Goal: Transaction & Acquisition: Subscribe to service/newsletter

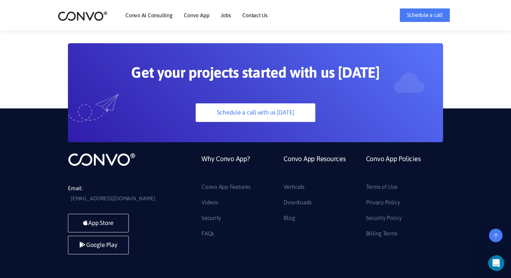
scroll to position [1818, 0]
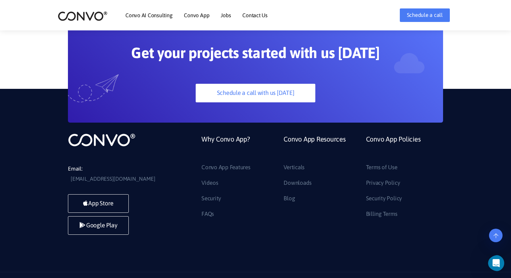
click at [231, 133] on link "Why Convo App?" at bounding box center [226, 147] width 49 height 29
click at [227, 133] on link "Why Convo App?" at bounding box center [226, 147] width 49 height 29
click at [216, 133] on link "Why Convo App?" at bounding box center [226, 147] width 49 height 29
click at [315, 133] on link "Convo App Resources" at bounding box center [315, 147] width 62 height 29
click at [324, 133] on link "Convo App Resources" at bounding box center [315, 147] width 62 height 29
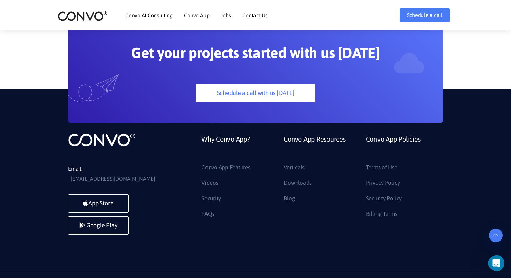
click at [404, 133] on link "Convo App Policies" at bounding box center [393, 147] width 55 height 29
click at [293, 193] on link "Blog" at bounding box center [289, 198] width 11 height 11
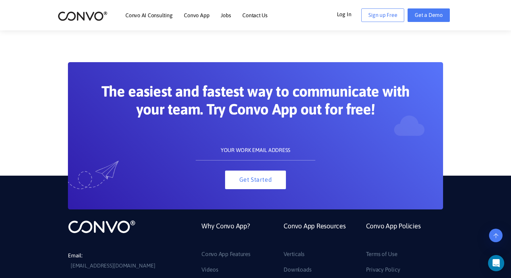
scroll to position [1239, 0]
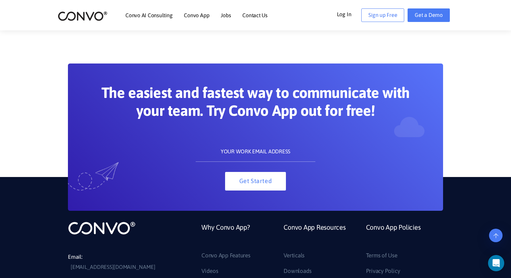
click at [251, 16] on link "Contact Us" at bounding box center [255, 15] width 25 height 5
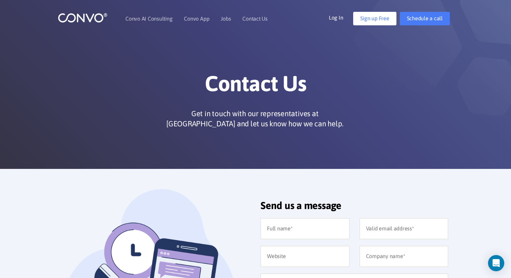
click at [373, 23] on link "Sign up Free" at bounding box center [374, 19] width 43 height 14
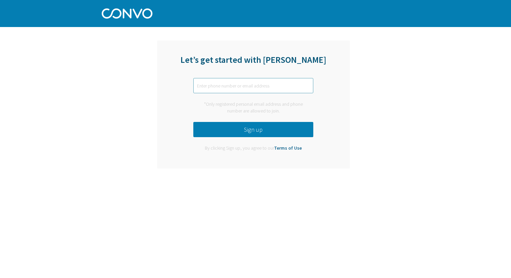
click at [272, 92] on input "text" at bounding box center [253, 85] width 120 height 15
click at [273, 88] on input "text" at bounding box center [253, 85] width 120 height 15
type input "[EMAIL_ADDRESS][DOMAIN_NAME]"
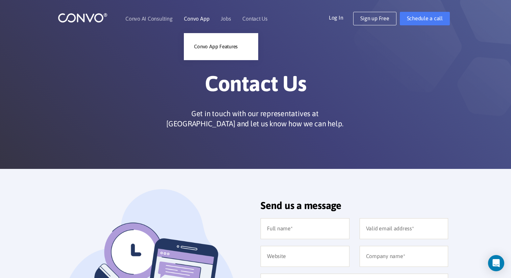
click at [197, 22] on li "Convo App Convo App Features" at bounding box center [196, 18] width 25 height 29
click at [210, 44] on link "Convo App Features" at bounding box center [221, 47] width 74 height 14
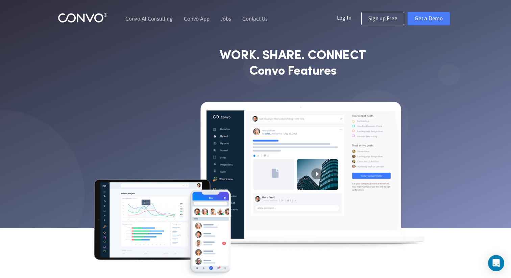
click at [252, 148] on img at bounding box center [256, 192] width 338 height 183
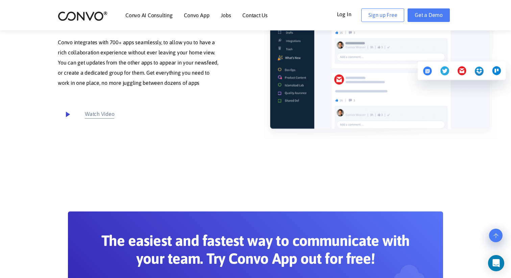
scroll to position [3480, 0]
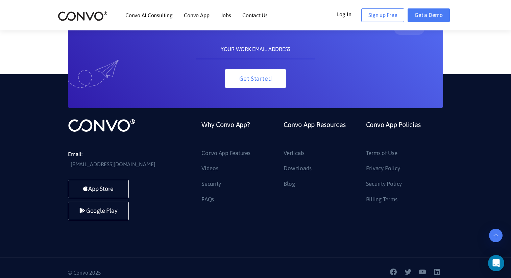
click at [120, 115] on div at bounding box center [256, 113] width 386 height 10
click at [120, 129] on img at bounding box center [102, 125] width 68 height 14
click at [84, 16] on img at bounding box center [83, 16] width 50 height 10
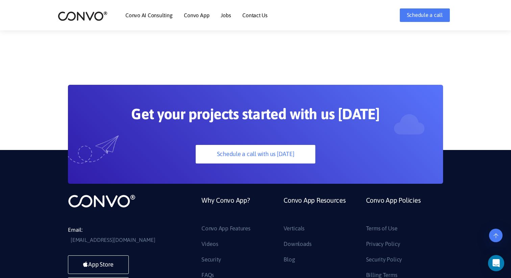
scroll to position [1818, 0]
